Goal: Information Seeking & Learning: Find specific fact

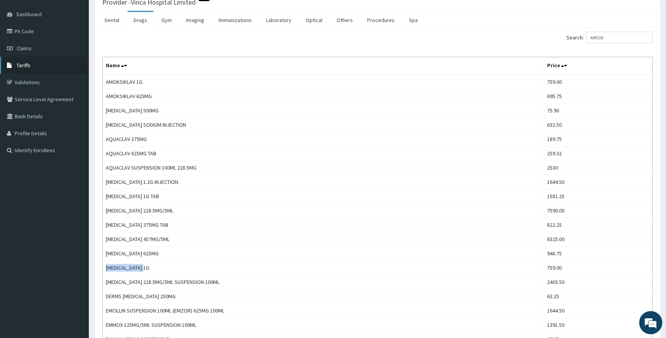
click at [22, 62] on span "Tariffs" at bounding box center [24, 65] width 14 height 7
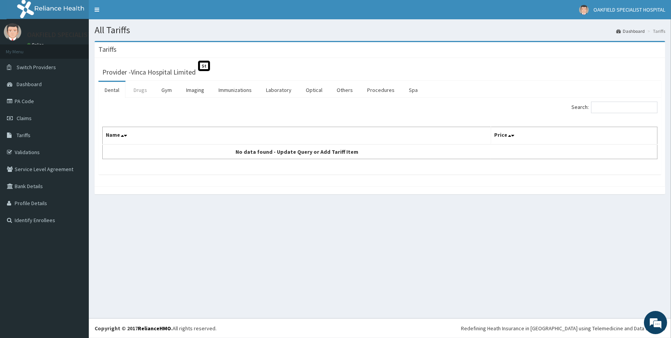
click at [145, 92] on link "Drugs" at bounding box center [140, 90] width 26 height 16
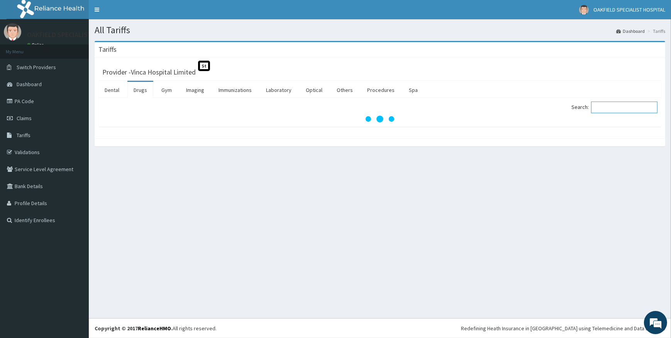
click at [618, 110] on input "Search:" at bounding box center [624, 108] width 66 height 12
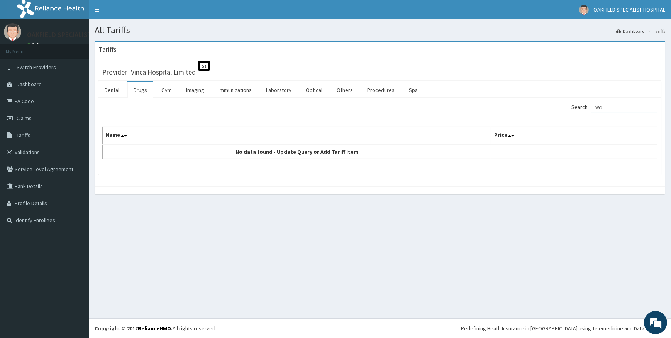
type input "W"
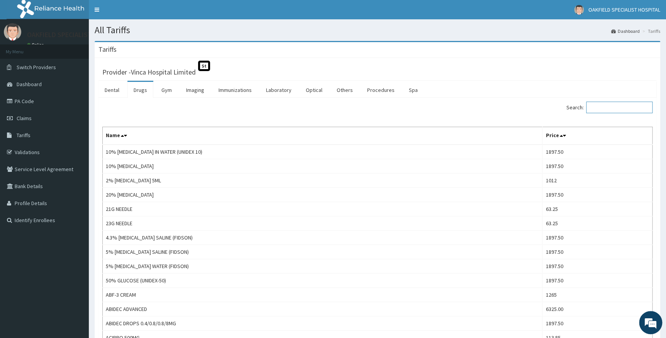
click at [604, 110] on input "Search:" at bounding box center [619, 108] width 66 height 12
paste input "POVIDOINE IODINE"
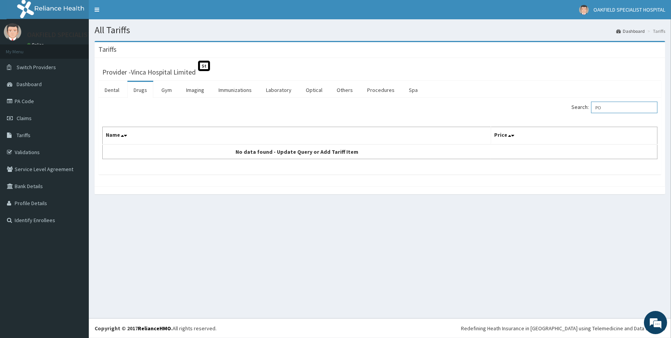
type input "P"
type input "I"
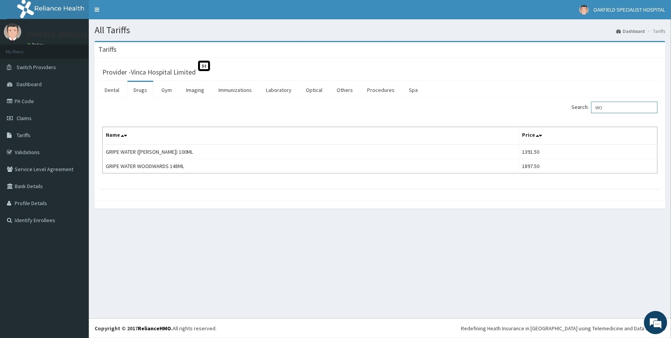
type input "W"
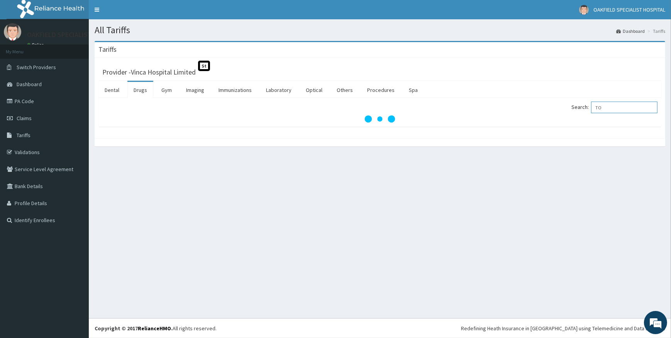
type input "T"
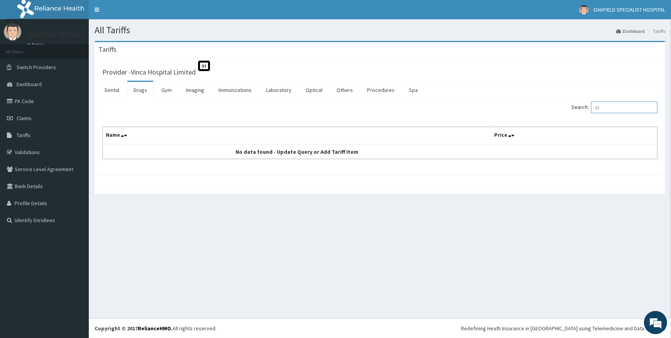
type input "C"
type input "W"
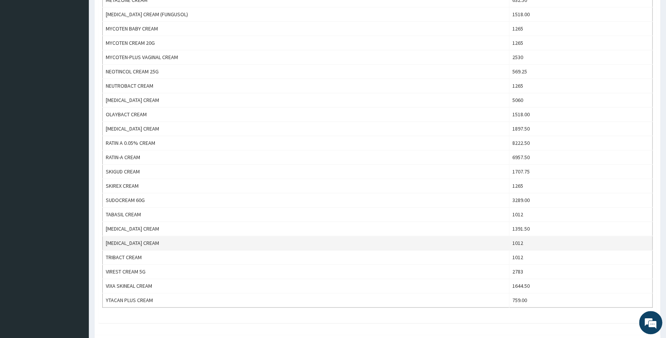
scroll to position [421, 0]
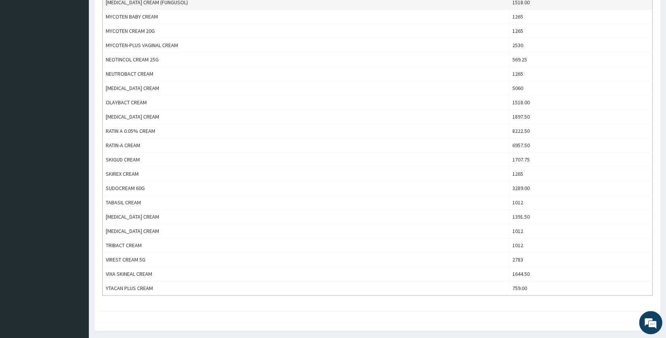
type input "CREAM"
